Goal: Information Seeking & Learning: Learn about a topic

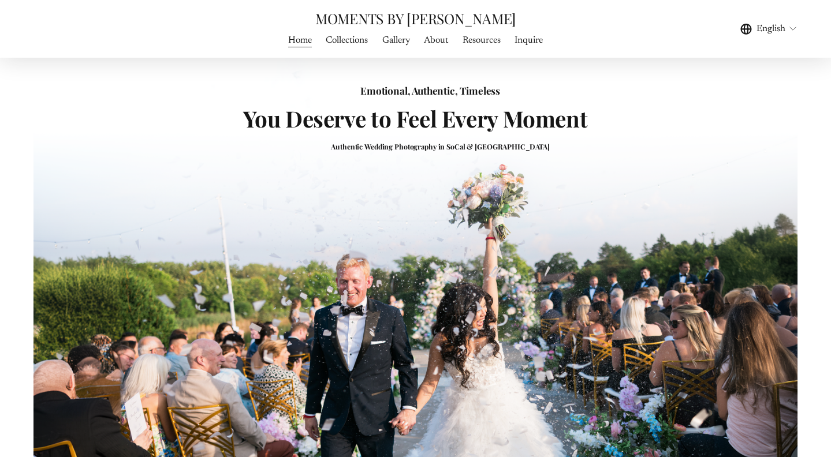
click at [441, 42] on link "About" at bounding box center [436, 40] width 24 height 16
